Goal: Complete application form: Complete application form

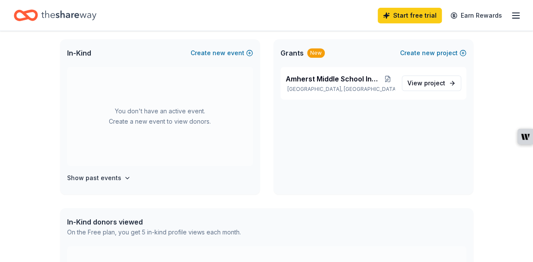
scroll to position [195, 0]
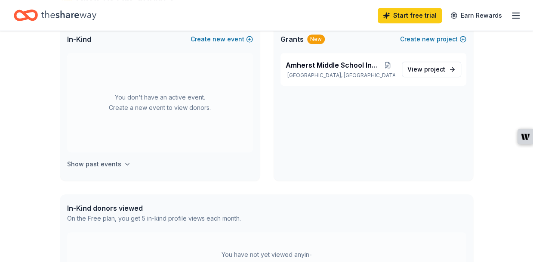
click at [96, 161] on h4 "Show past events" at bounding box center [94, 164] width 54 height 10
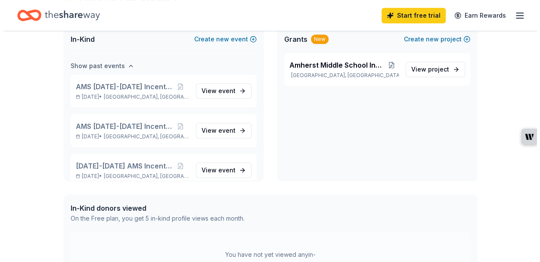
scroll to position [99, 0]
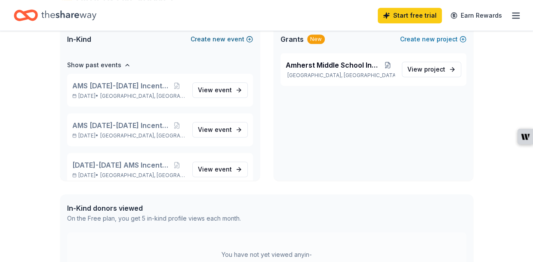
click at [218, 40] on span "new" at bounding box center [219, 39] width 13 height 10
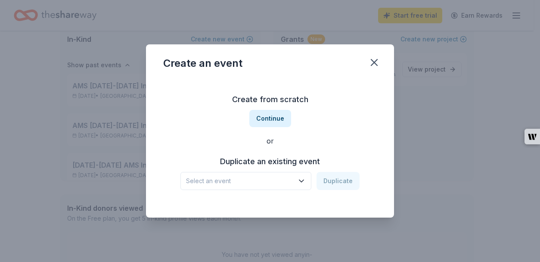
click at [302, 179] on icon "button" at bounding box center [301, 180] width 9 height 9
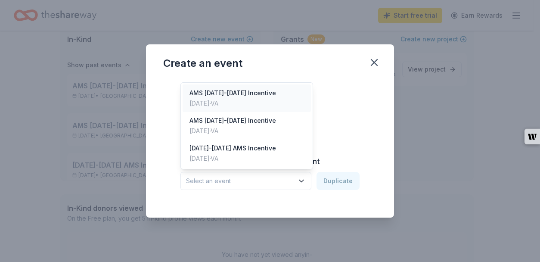
click at [253, 96] on div "AMS [DATE]-[DATE] Incentive" at bounding box center [232, 93] width 87 height 10
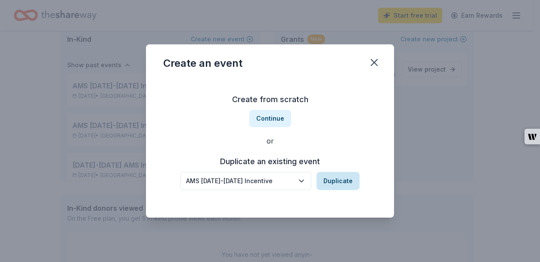
click at [334, 182] on button "Duplicate" at bounding box center [337, 181] width 43 height 18
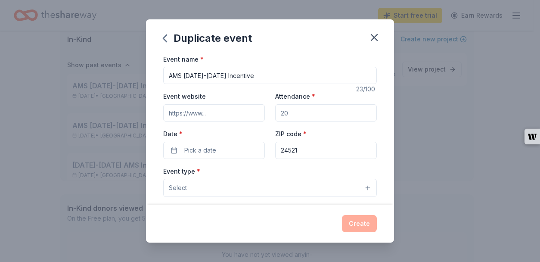
click at [197, 75] on input "AMS [DATE]-[DATE] Incentive" at bounding box center [269, 75] width 213 height 17
click at [215, 74] on input "AMS [DATE]-[DATE] Incentive" at bounding box center [269, 75] width 213 height 17
type input "AMS [DATE]-[DATE] Incentive"
click at [211, 114] on input "Event website" at bounding box center [214, 112] width 102 height 17
click at [285, 111] on input "Attendance *" at bounding box center [326, 112] width 102 height 17
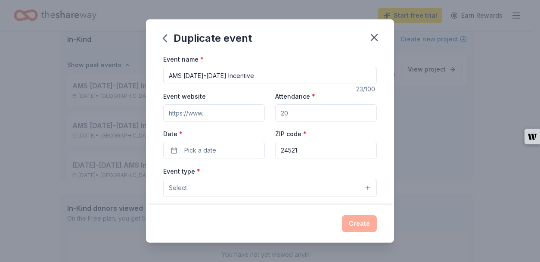
click at [285, 111] on input "Attendance *" at bounding box center [326, 112] width 102 height 17
drag, startPoint x: 285, startPoint y: 111, endPoint x: 270, endPoint y: 112, distance: 15.2
click at [270, 112] on div "Event website Attendance * Date * Pick a date ZIP code * 24521" at bounding box center [269, 125] width 213 height 68
click at [286, 113] on input "Attendance *" at bounding box center [326, 112] width 102 height 17
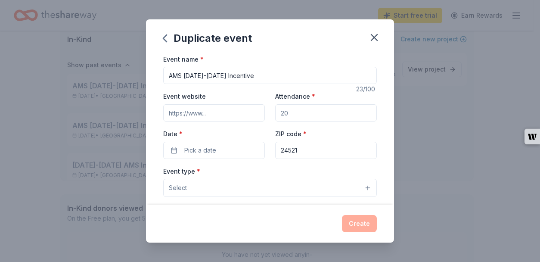
click at [286, 113] on input "Attendance *" at bounding box center [326, 112] width 102 height 17
type input "300"
click at [220, 151] on button "Pick a date" at bounding box center [214, 150] width 102 height 17
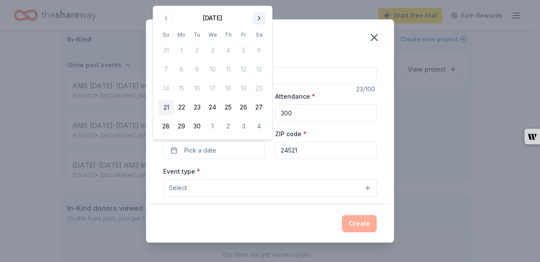
click at [257, 19] on button "Go to next month" at bounding box center [259, 18] width 12 height 12
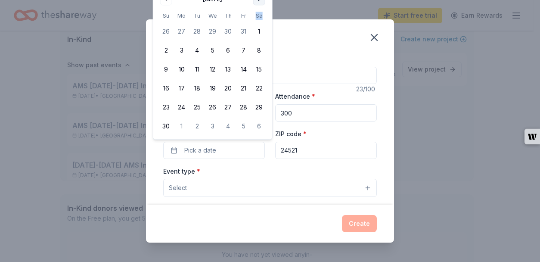
click at [257, 19] on th "Sa" at bounding box center [258, 15] width 15 height 9
click at [528, 34] on div "Duplicate event Event name * AMS [DATE]-[DATE] Incentive 23 /100 Event website …" at bounding box center [270, 131] width 540 height 262
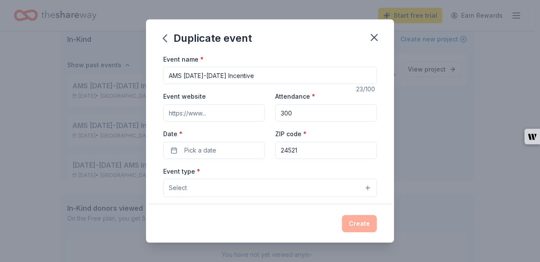
click at [219, 113] on input "Event website" at bounding box center [214, 112] width 102 height 17
click at [205, 114] on input "Event website" at bounding box center [214, 112] width 102 height 17
paste input "[DOMAIN_NAME]"
type input "[DOMAIN_NAME]"
click at [236, 147] on button "Pick a date" at bounding box center [214, 150] width 102 height 17
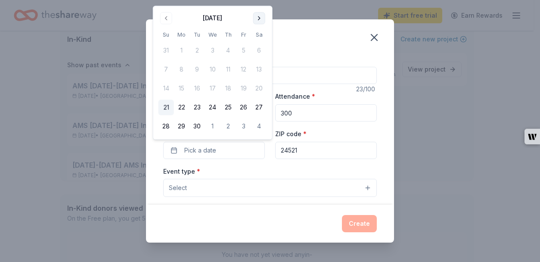
click at [257, 20] on button "Go to next month" at bounding box center [259, 18] width 12 height 12
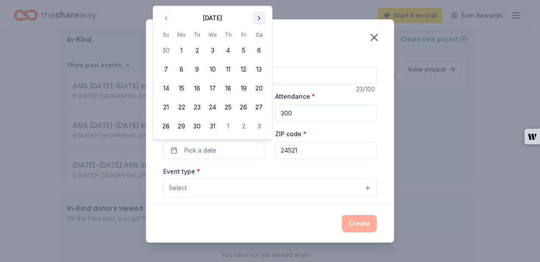
click at [258, 16] on button "Go to next month" at bounding box center [259, 18] width 12 height 12
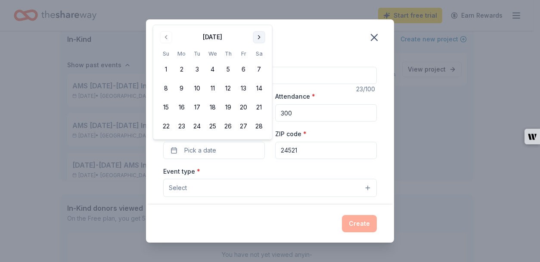
click at [258, 16] on div "Duplicate event Event name * AMS [DATE]-[DATE] Incentive 23 /100 Event website …" at bounding box center [270, 131] width 540 height 262
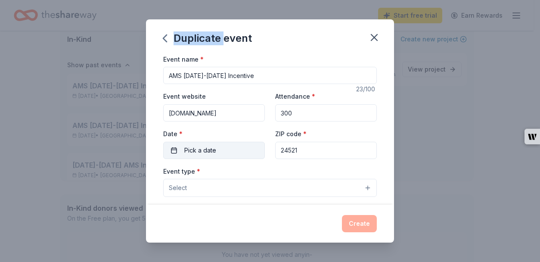
drag, startPoint x: 229, startPoint y: 144, endPoint x: 170, endPoint y: 149, distance: 58.8
click at [170, 149] on button "Pick a date" at bounding box center [214, 150] width 102 height 17
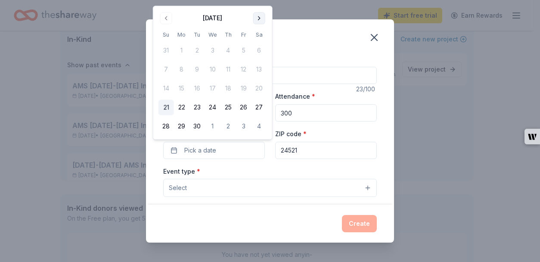
click at [257, 19] on button "Go to next month" at bounding box center [259, 18] width 12 height 12
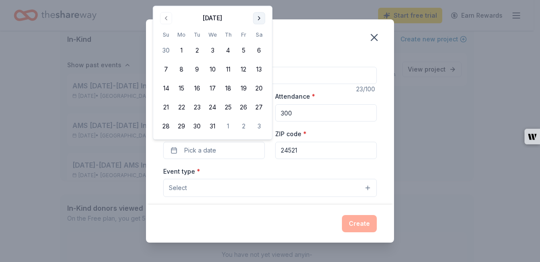
click at [259, 17] on button "Go to next month" at bounding box center [259, 18] width 12 height 12
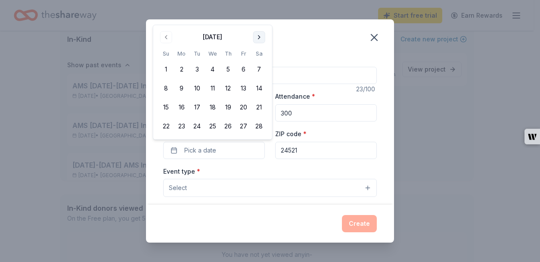
click at [259, 40] on button "Go to next month" at bounding box center [259, 37] width 12 height 12
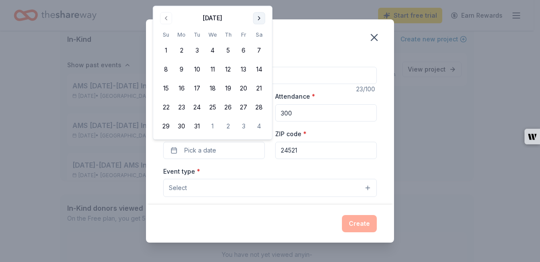
click at [258, 19] on button "Go to next month" at bounding box center [259, 18] width 12 height 12
click at [258, 20] on button "Go to next month" at bounding box center [259, 18] width 12 height 12
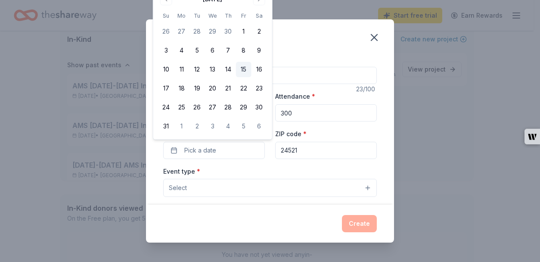
click at [241, 68] on button "15" at bounding box center [243, 69] width 15 height 15
click at [217, 187] on button "Select" at bounding box center [269, 188] width 213 height 18
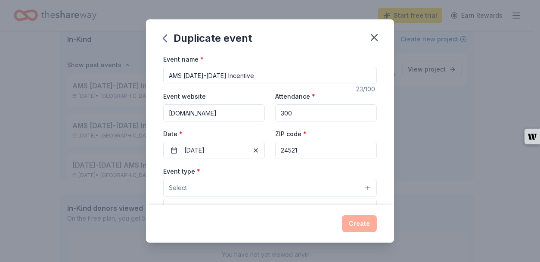
click at [361, 186] on button "Select" at bounding box center [269, 188] width 213 height 18
click at [356, 187] on button "Select" at bounding box center [269, 188] width 213 height 18
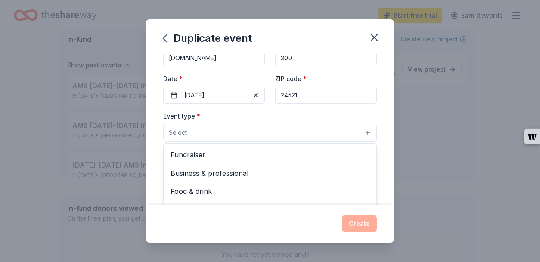
scroll to position [42, 0]
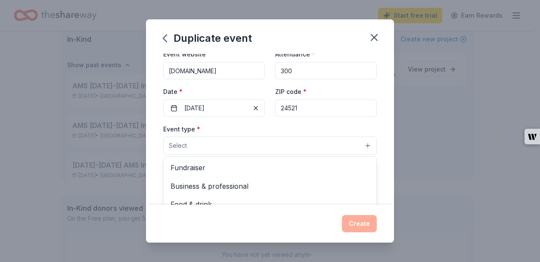
click at [292, 70] on div "Event name * AMS [DATE]-[DATE] Incentive 23 /100 Event website [DOMAIN_NAME] At…" at bounding box center [269, 211] width 213 height 398
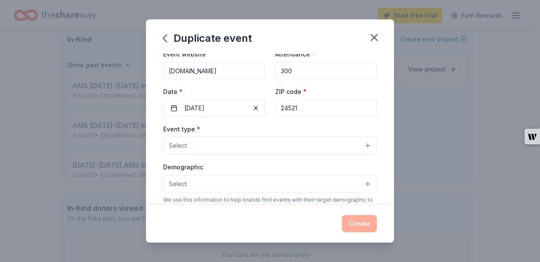
click at [289, 69] on input "300" at bounding box center [326, 70] width 102 height 17
type input "350"
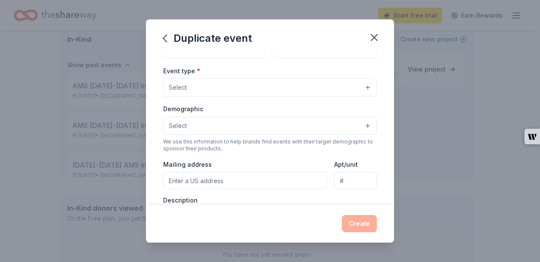
scroll to position [105, 0]
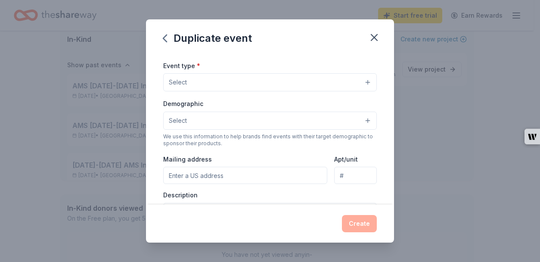
click at [359, 80] on button "Select" at bounding box center [269, 82] width 213 height 18
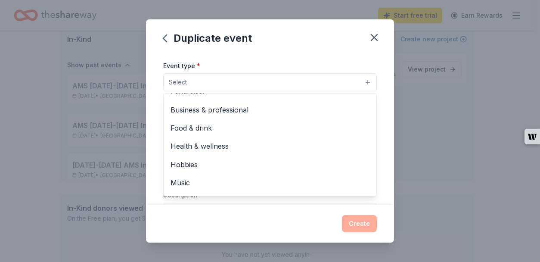
scroll to position [0, 0]
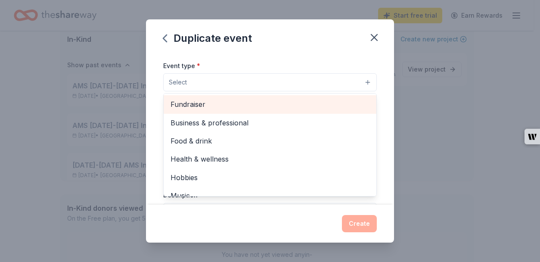
click at [212, 103] on span "Fundraiser" at bounding box center [269, 104] width 199 height 11
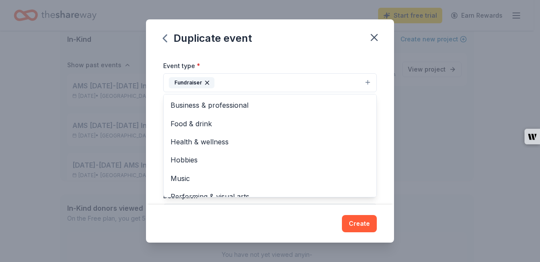
click at [379, 90] on div "Event name * AMS [DATE]-[DATE] Incentive 23 /100 Event website [DOMAIN_NAME] At…" at bounding box center [270, 129] width 248 height 151
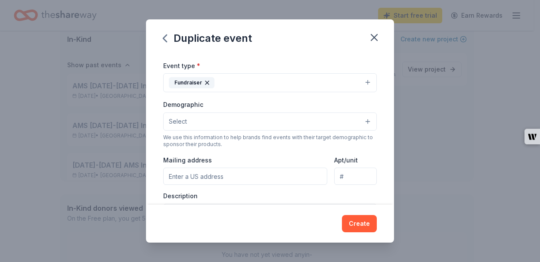
click at [359, 119] on button "Select" at bounding box center [269, 121] width 213 height 18
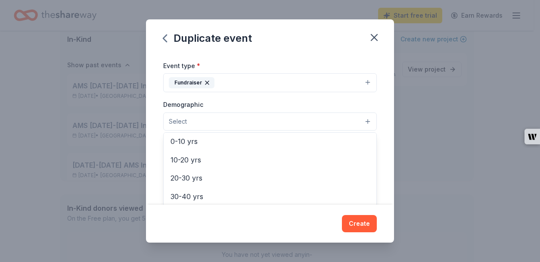
scroll to position [71, 0]
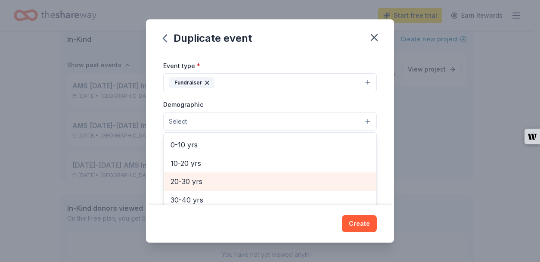
drag, startPoint x: 214, startPoint y: 187, endPoint x: 212, endPoint y: 179, distance: 7.6
click at [212, 179] on div "20-30 yrs" at bounding box center [270, 181] width 213 height 18
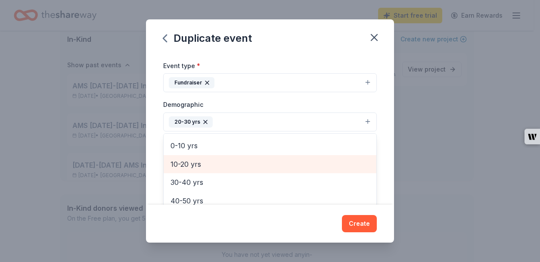
click at [213, 159] on span "10-20 yrs" at bounding box center [269, 163] width 199 height 11
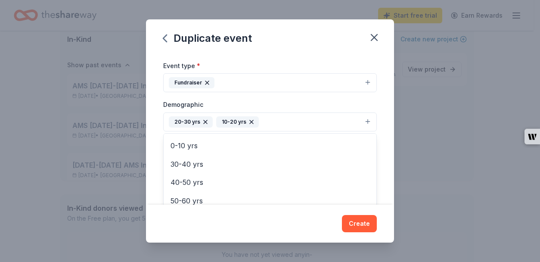
click at [203, 119] on icon "button" at bounding box center [205, 121] width 7 height 7
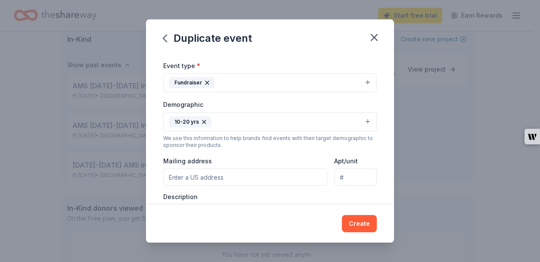
click at [222, 120] on button "10-20 yrs" at bounding box center [269, 121] width 213 height 19
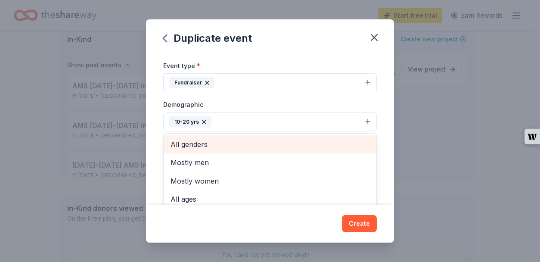
click at [212, 141] on span "All genders" at bounding box center [269, 144] width 199 height 11
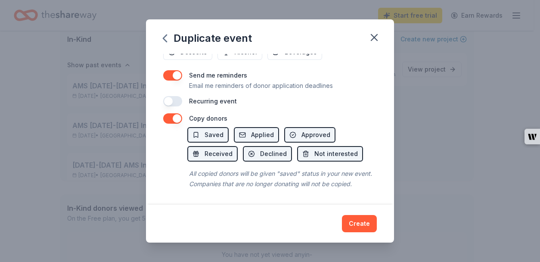
scroll to position [354, 0]
click at [215, 126] on div "Event name * AMS [DATE]-[DATE] Incentive 23 /100 Event website [DOMAIN_NAME] At…" at bounding box center [270, 129] width 248 height 151
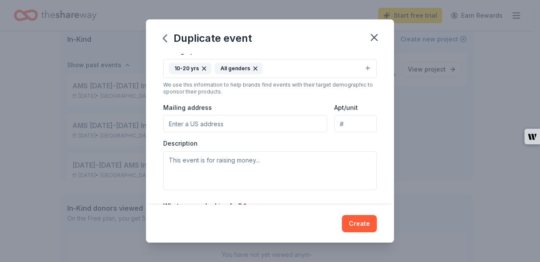
scroll to position [161, 0]
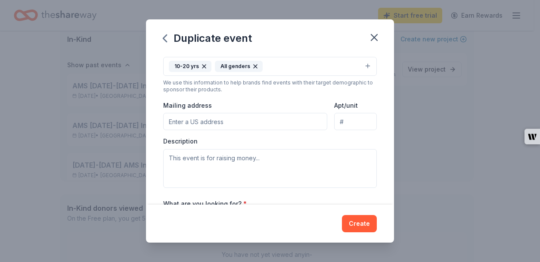
click at [255, 122] on input "Mailing address" at bounding box center [245, 121] width 164 height 17
paste input "[STREET_ADDRESS]"
type input "[STREET_ADDRESS]"
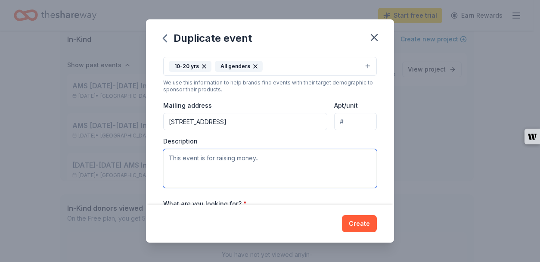
click at [286, 156] on textarea at bounding box center [269, 168] width 213 height 39
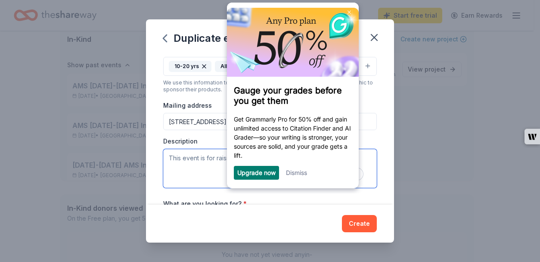
scroll to position [0, 0]
click at [293, 175] on link "Dismiss" at bounding box center [295, 171] width 21 height 7
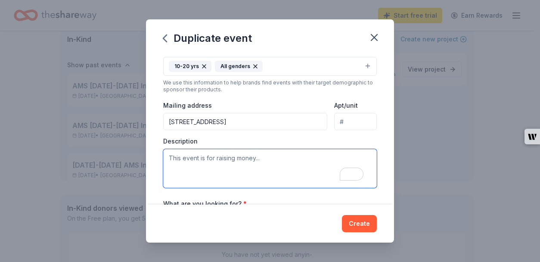
click at [268, 155] on textarea "To enrich screen reader interactions, please activate Accessibility in Grammarl…" at bounding box center [269, 168] width 213 height 39
paste textarea "for a school-wide incentive program that will take place throughout the [DATE]-…"
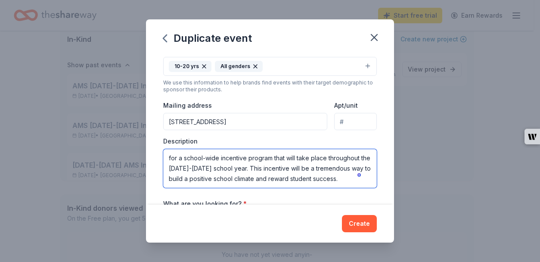
type textarea "for a school-wide incentive program that will take place throughout the [DATE]-…"
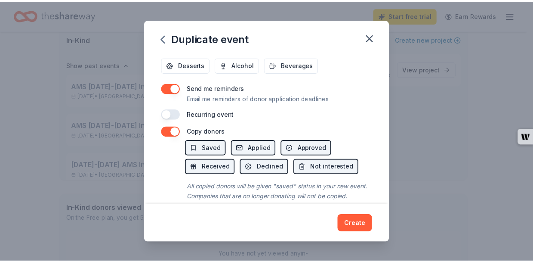
scroll to position [354, 0]
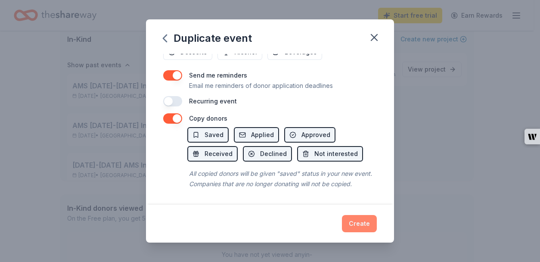
click at [356, 222] on button "Create" at bounding box center [359, 223] width 35 height 17
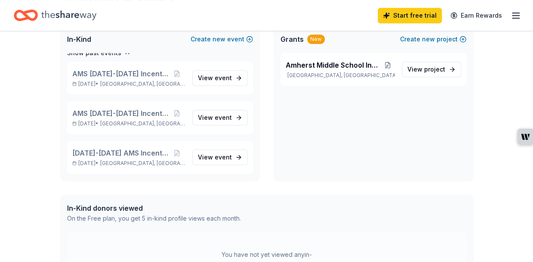
scroll to position [33, 0]
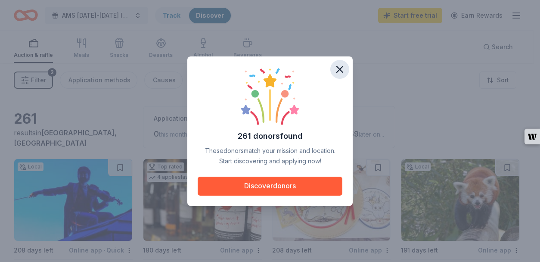
click at [337, 72] on icon "button" at bounding box center [340, 69] width 12 height 12
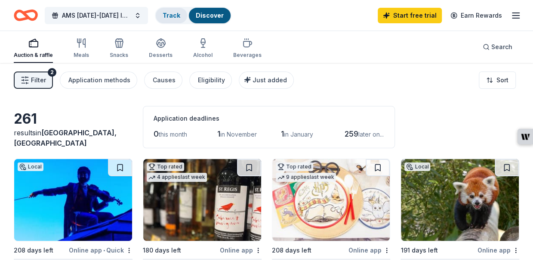
click at [170, 15] on link "Track" at bounding box center [172, 15] width 18 height 7
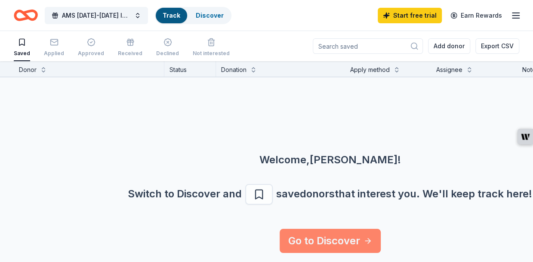
click at [321, 235] on link "Go to Discover" at bounding box center [330, 241] width 101 height 24
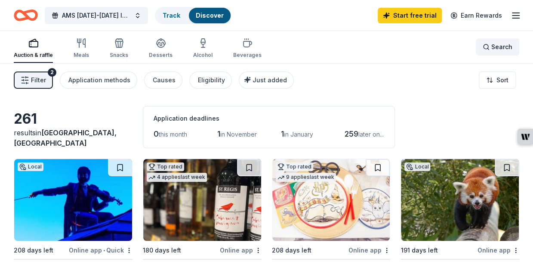
click at [498, 46] on span "Search" at bounding box center [502, 47] width 21 height 10
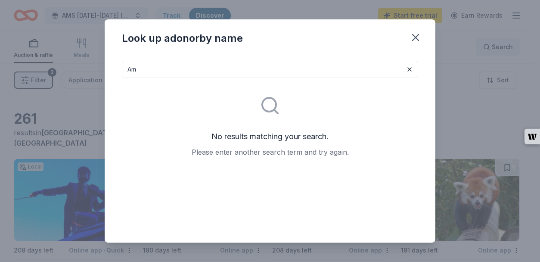
type input "A"
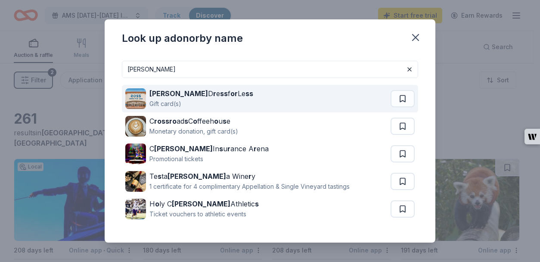
type input "[PERSON_NAME]"
click at [201, 98] on div "[PERSON_NAME] D r e ss f or Le ss" at bounding box center [201, 93] width 104 height 10
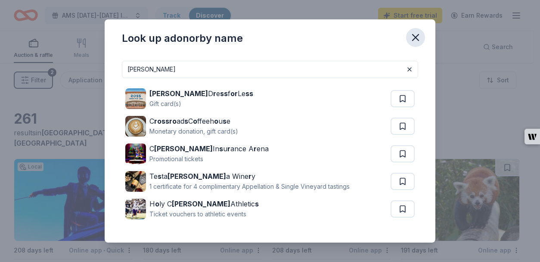
click at [417, 37] on icon "button" at bounding box center [415, 37] width 6 height 6
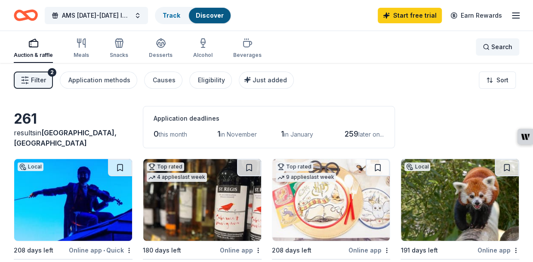
click at [490, 46] on div "Search" at bounding box center [498, 47] width 30 height 10
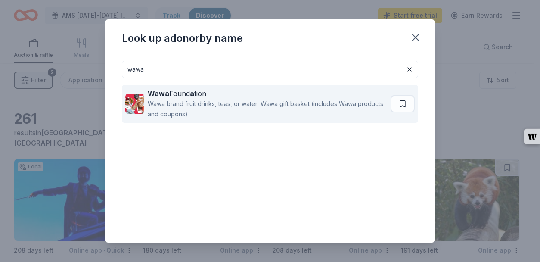
click at [181, 92] on div "Wawa Found a tion" at bounding box center [267, 93] width 239 height 10
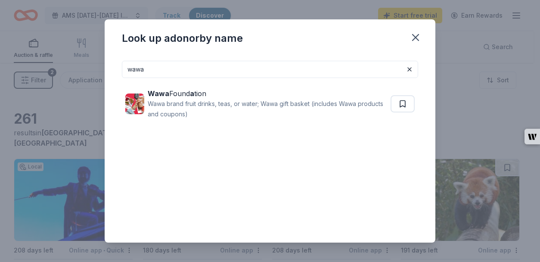
click at [156, 74] on input "wawa" at bounding box center [270, 69] width 296 height 17
type input "w"
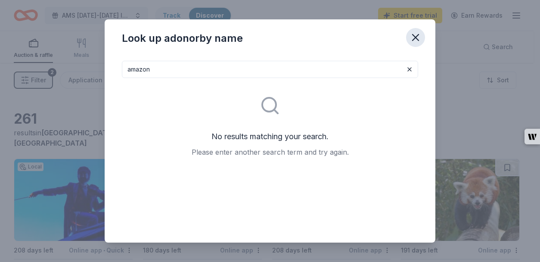
type input "amazon"
click at [416, 35] on icon "button" at bounding box center [415, 37] width 12 height 12
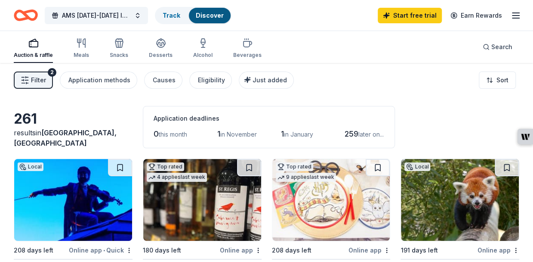
click at [516, 14] on icon "button" at bounding box center [516, 15] width 10 height 10
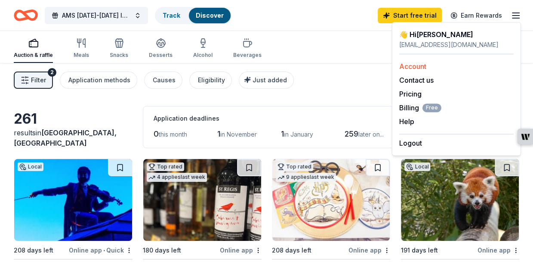
click at [421, 68] on link "Account" at bounding box center [412, 66] width 27 height 9
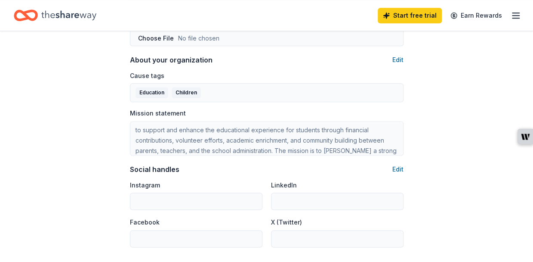
scroll to position [14, 0]
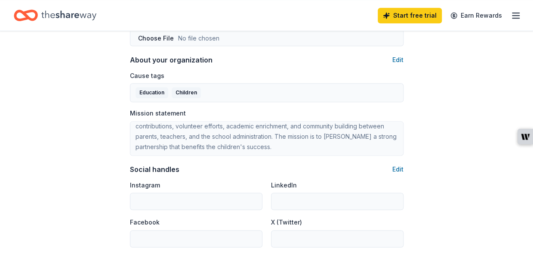
click at [282, 186] on div "Organization profile Edit Organization name Amherst Middle School PTO ZIP code …" at bounding box center [267, 40] width 274 height 415
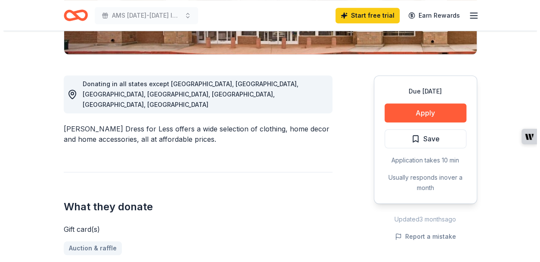
scroll to position [213, 0]
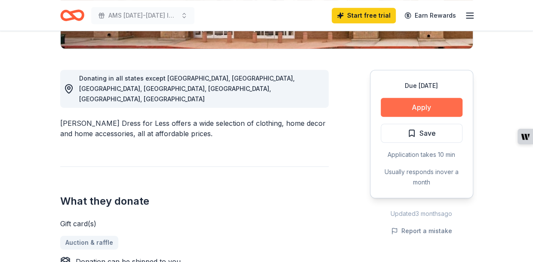
click at [423, 105] on button "Apply" at bounding box center [422, 107] width 82 height 19
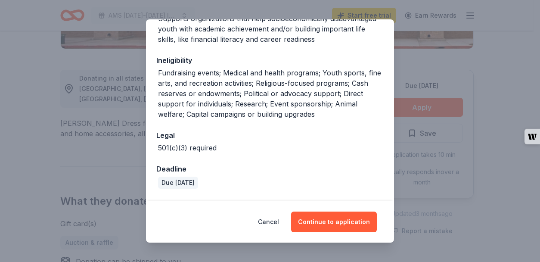
scroll to position [200, 0]
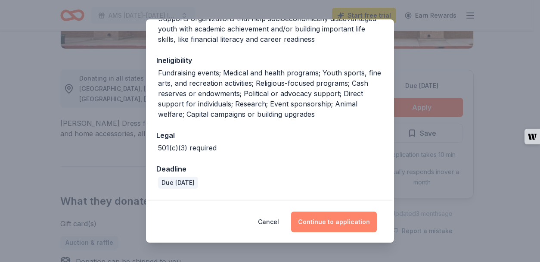
click at [328, 225] on button "Continue to application" at bounding box center [334, 221] width 86 height 21
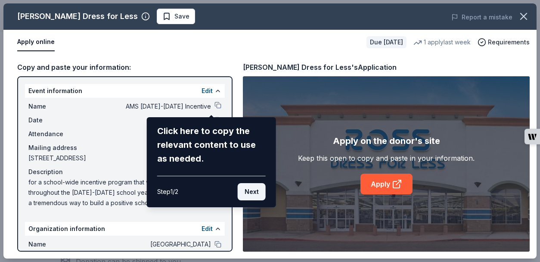
click at [255, 191] on button "Next" at bounding box center [252, 191] width 28 height 17
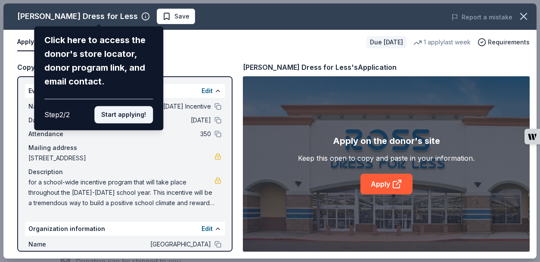
click at [118, 114] on button "Start applying!" at bounding box center [123, 114] width 59 height 17
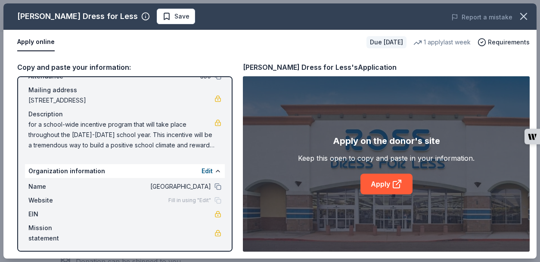
scroll to position [61, 0]
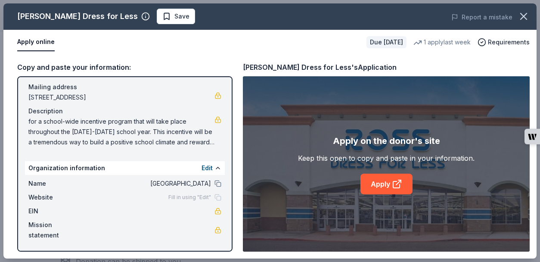
click at [203, 184] on span "Amherst Middle School" at bounding box center [148, 183] width 125 height 10
click at [214, 183] on button at bounding box center [217, 183] width 7 height 7
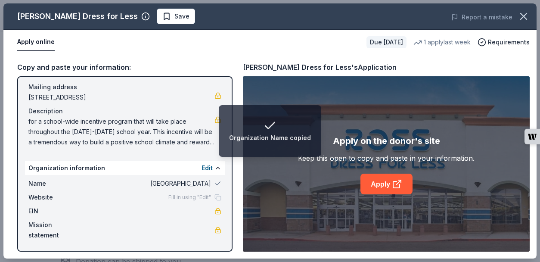
click at [205, 184] on div "Name Amherst Middle School" at bounding box center [124, 183] width 193 height 10
click at [196, 184] on span "Amherst Middle School" at bounding box center [148, 183] width 125 height 10
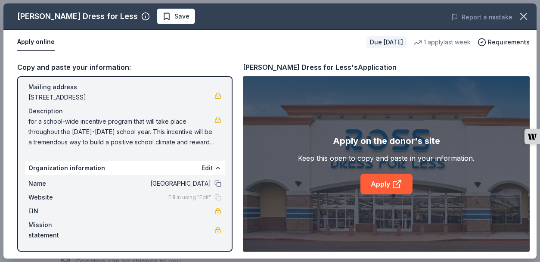
click at [201, 170] on button "Edit" at bounding box center [206, 168] width 11 height 10
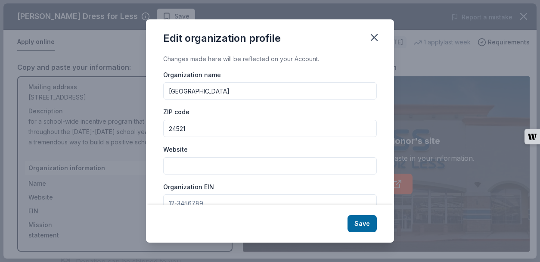
click at [246, 91] on input "Amherst Middle School" at bounding box center [269, 90] width 213 height 17
type input "Amherst Middle School PTO"
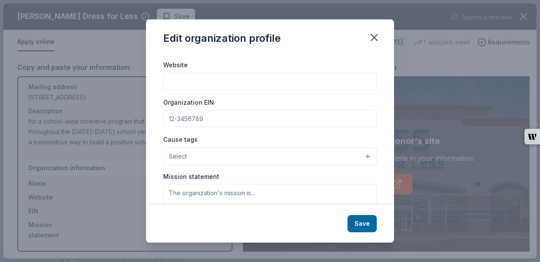
drag, startPoint x: 221, startPoint y: 118, endPoint x: 169, endPoint y: 120, distance: 52.5
click at [169, 120] on input "Organization EIN" at bounding box center [269, 118] width 213 height 17
paste input "[US_EMPLOYER_IDENTIFICATION_NUMBER]"
type input "[US_EMPLOYER_IDENTIFICATION_NUMBER]"
click at [223, 153] on button "Select" at bounding box center [269, 156] width 213 height 18
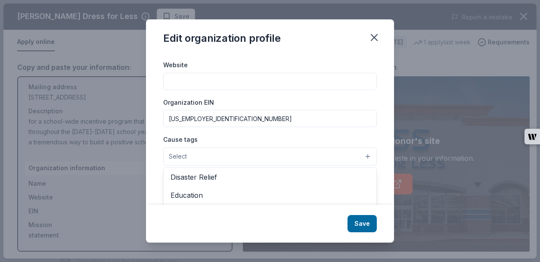
scroll to position [69, 0]
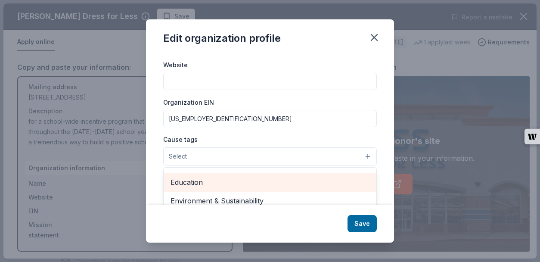
click at [189, 180] on span "Education" at bounding box center [269, 181] width 199 height 11
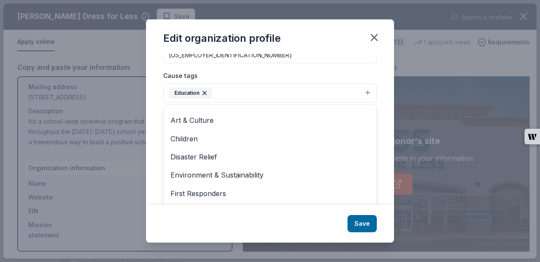
scroll to position [2, 0]
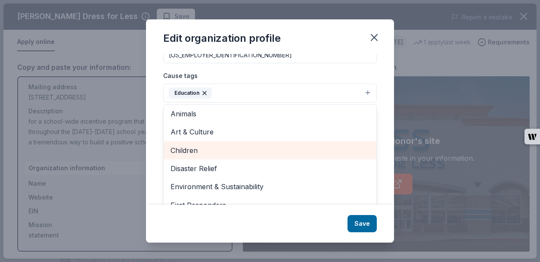
click at [202, 148] on span "Children" at bounding box center [269, 150] width 199 height 11
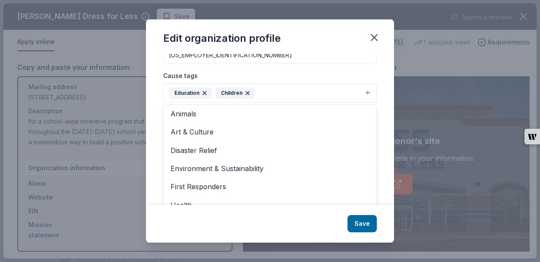
click at [362, 226] on div "Edit organization profile Changes made here will be reflected on your Account. …" at bounding box center [270, 130] width 248 height 223
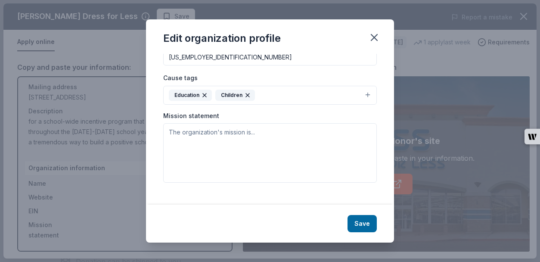
scroll to position [136, 0]
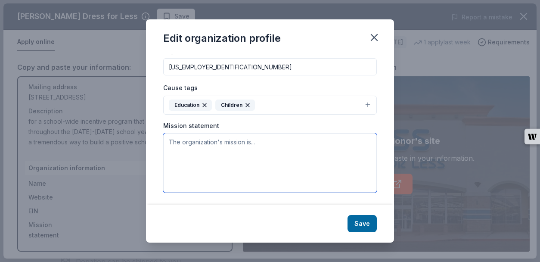
click at [177, 142] on textarea at bounding box center [269, 162] width 213 height 59
paste textarea "to support and enhance the educational experience for students through financia…"
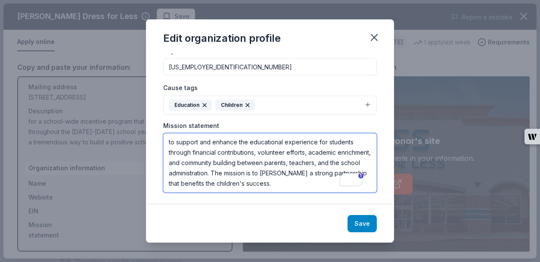
type textarea "to support and enhance the educational experience for students through financia…"
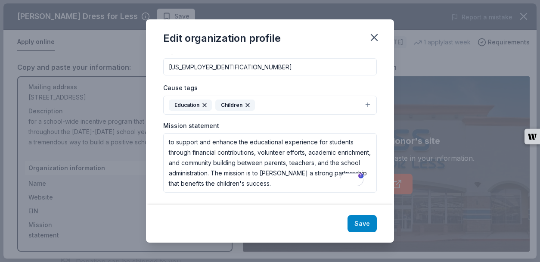
click at [363, 223] on button "Save" at bounding box center [361, 223] width 29 height 17
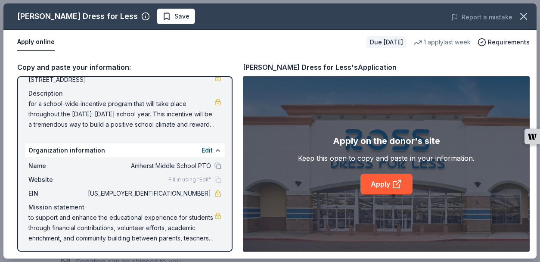
scroll to position [81, 0]
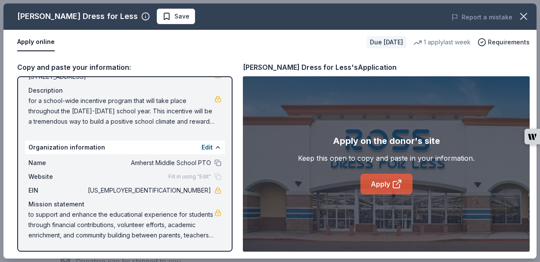
click at [388, 184] on link "Apply" at bounding box center [386, 183] width 52 height 21
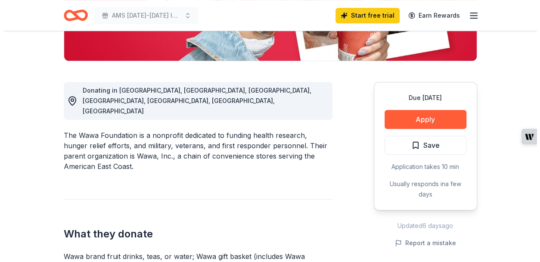
scroll to position [206, 0]
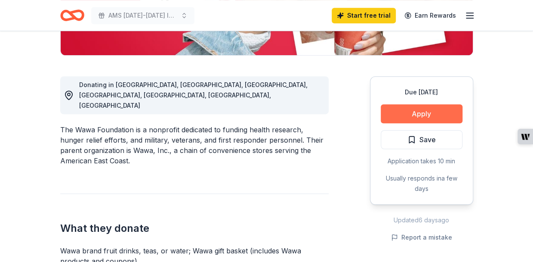
click at [428, 112] on button "Apply" at bounding box center [422, 113] width 82 height 19
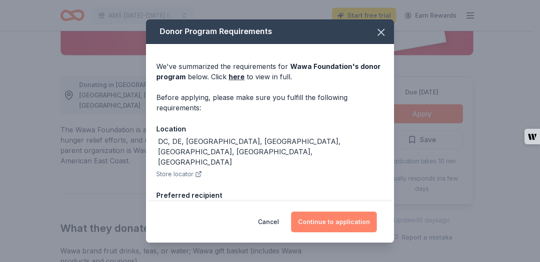
click at [341, 222] on button "Continue to application" at bounding box center [334, 221] width 86 height 21
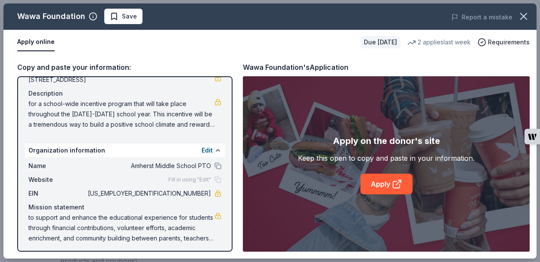
scroll to position [81, 0]
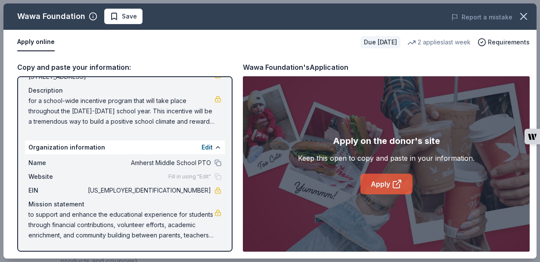
click at [387, 185] on link "Apply" at bounding box center [386, 183] width 52 height 21
click at [385, 184] on link "Apply" at bounding box center [386, 183] width 52 height 21
